Goal: Check status: Check status

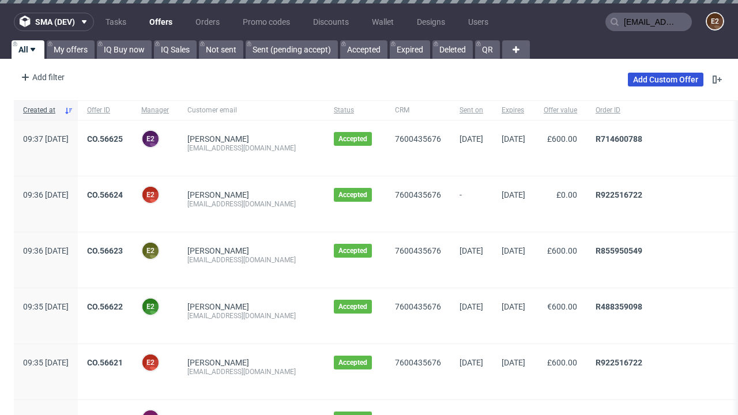
type input "[EMAIL_ADDRESS][DOMAIN_NAME]"
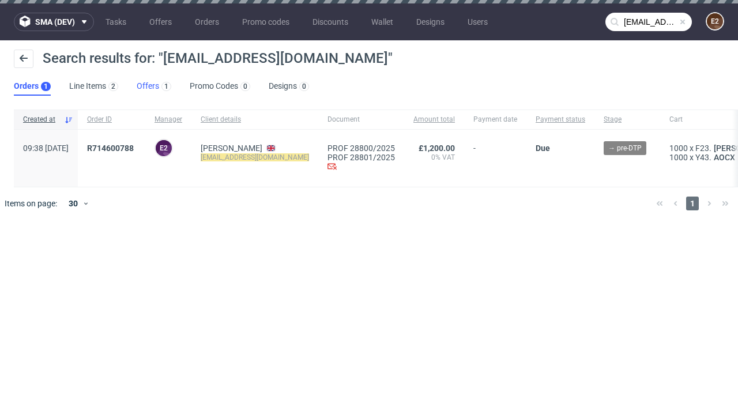
click at [154, 86] on link "Offers 1" at bounding box center [154, 86] width 35 height 18
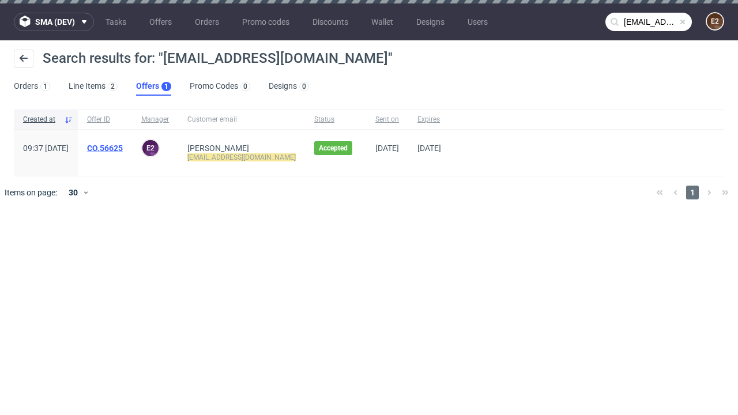
click at [123, 148] on link "CO.56625" at bounding box center [105, 148] width 36 height 9
